Goal: Information Seeking & Learning: Learn about a topic

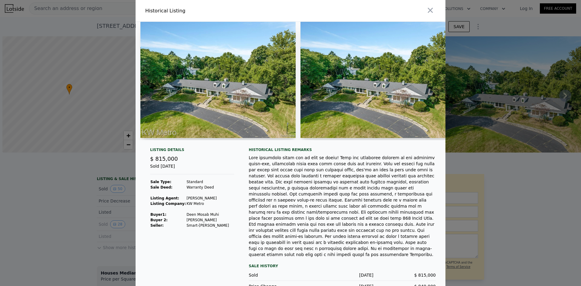
click at [534, 82] on div at bounding box center [290, 143] width 581 height 286
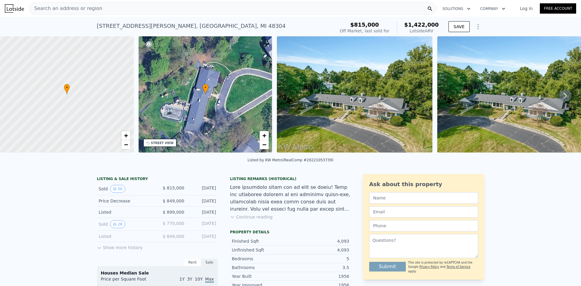
click at [521, 5] on div "Log In Free Account" at bounding box center [545, 9] width 64 height 10
click at [522, 7] on link "Log In" at bounding box center [526, 8] width 27 height 6
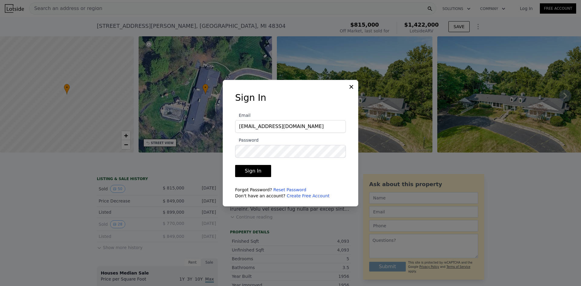
type input "kedonross@gmail.com"
click at [329, 139] on label "Password" at bounding box center [290, 147] width 111 height 21
click at [235, 165] on button "Sign In" at bounding box center [253, 171] width 36 height 12
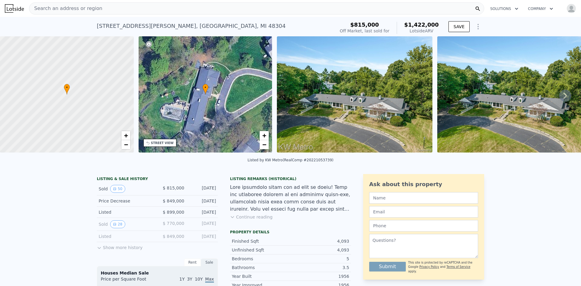
drag, startPoint x: 570, startPoint y: 9, endPoint x: 572, endPoint y: 7, distance: 3.3
click at [571, 8] on img "button" at bounding box center [572, 9] width 10 height 10
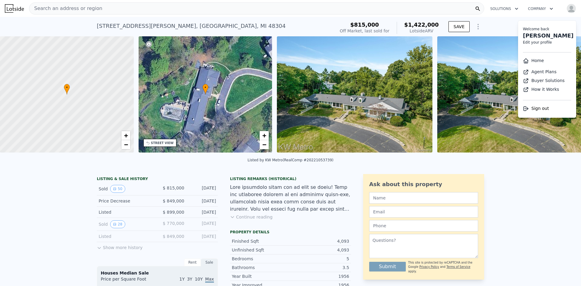
drag, startPoint x: 536, startPoint y: 56, endPoint x: 534, endPoint y: 60, distance: 4.5
click at [536, 56] on li "Home" at bounding box center [547, 60] width 58 height 11
click at [534, 61] on link "Home" at bounding box center [533, 60] width 21 height 5
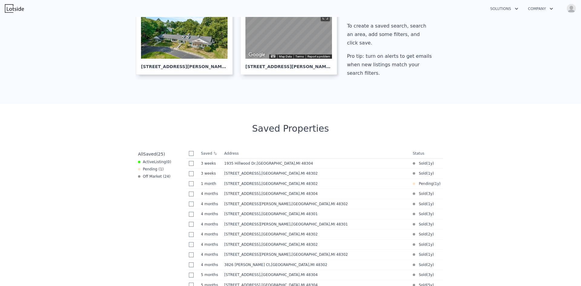
scroll to position [212, 0]
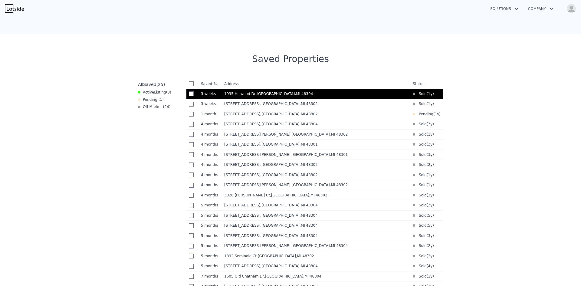
click at [237, 93] on span "1935 Hillwood Dr" at bounding box center [239, 94] width 31 height 4
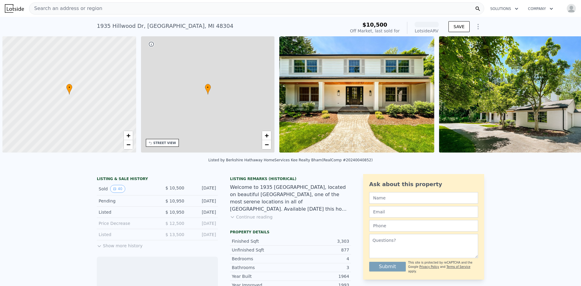
scroll to position [0, 2]
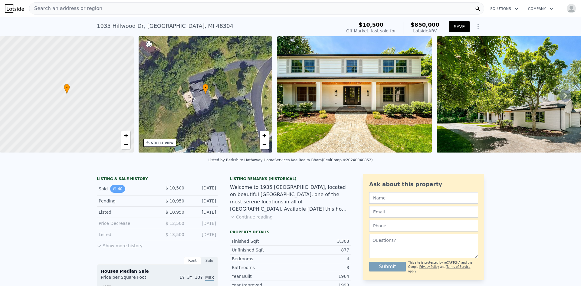
click at [117, 192] on button "40" at bounding box center [117, 189] width 15 height 8
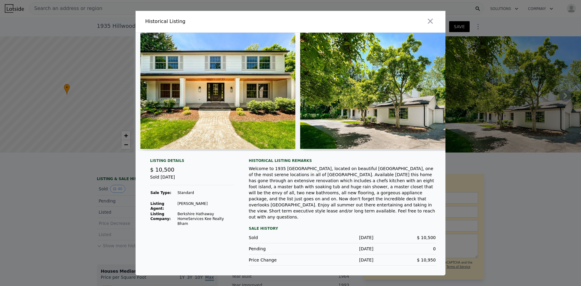
click at [129, 219] on div at bounding box center [290, 143] width 581 height 286
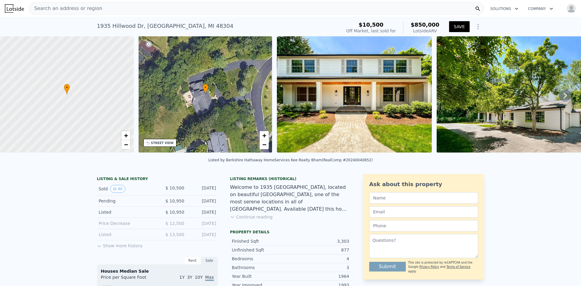
click at [246, 227] on div "Listing Remarks (Historical) Welcome to 1935 [GEOGRAPHIC_DATA], located on beau…" at bounding box center [290, 202] width 121 height 51
click at [248, 224] on div "Listing Remarks (Historical) Welcome to 1935 [GEOGRAPHIC_DATA], located on beau…" at bounding box center [290, 202] width 121 height 51
click at [249, 220] on button "Continue reading" at bounding box center [251, 217] width 43 height 6
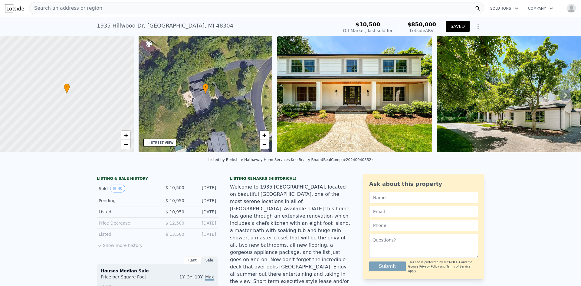
scroll to position [0, 0]
click at [371, 95] on img at bounding box center [354, 94] width 155 height 116
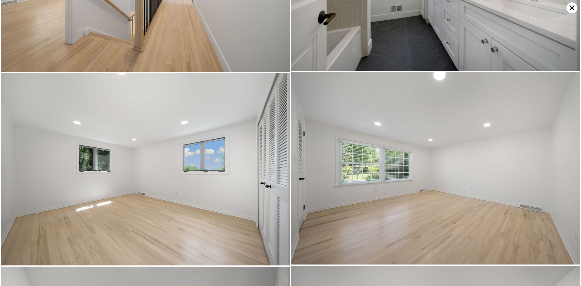
scroll to position [3052, 0]
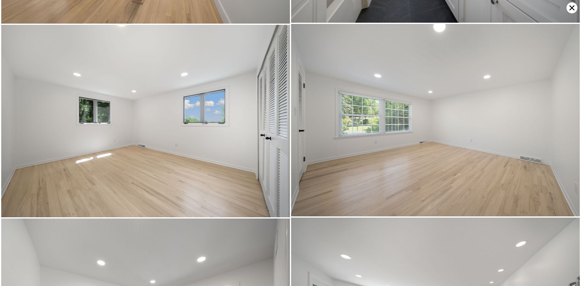
click at [569, 9] on icon at bounding box center [572, 7] width 11 height 11
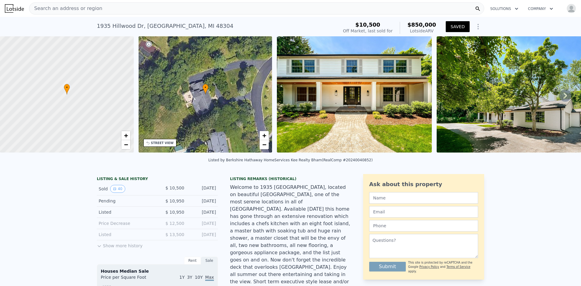
drag, startPoint x: 168, startPoint y: 191, endPoint x: 216, endPoint y: 192, distance: 47.6
click at [216, 192] on div "Sold 40 $ 10,500 [DATE]" at bounding box center [157, 189] width 121 height 13
click at [175, 211] on div "Listed $ 10,950 [DATE]" at bounding box center [157, 212] width 121 height 11
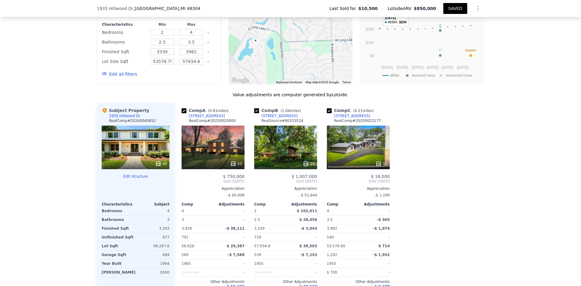
scroll to position [634, 0]
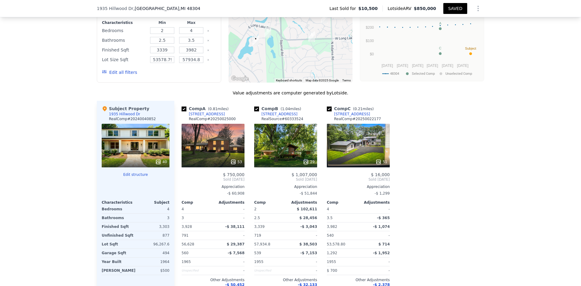
click at [363, 124] on div "51" at bounding box center [358, 146] width 63 height 44
